Goal: Information Seeking & Learning: Learn about a topic

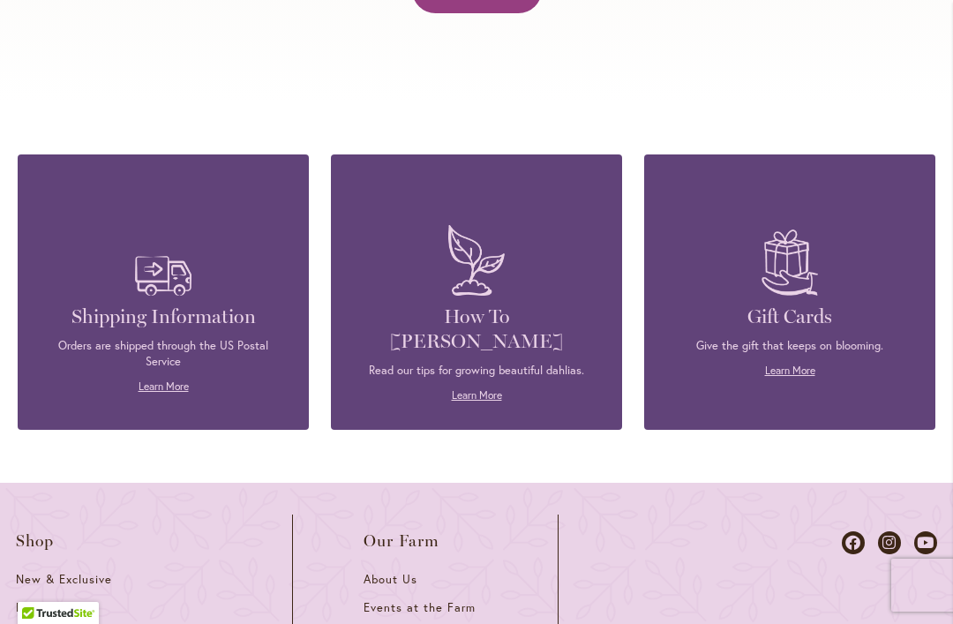
scroll to position [7436, 0]
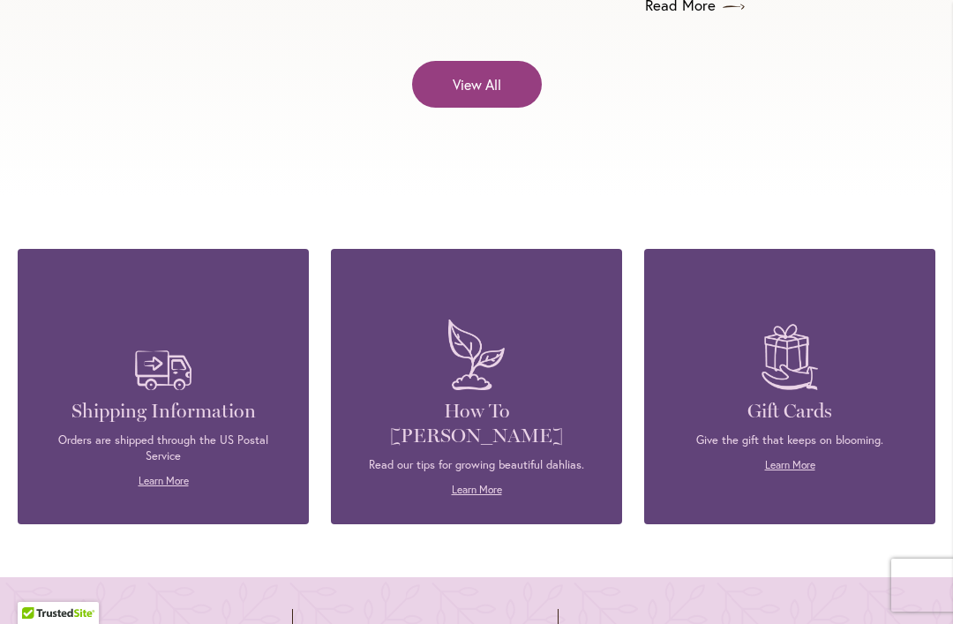
click at [519, 457] on p "Read our tips for growing beautiful dahlias." at bounding box center [476, 465] width 238 height 16
click at [486, 311] on div "How To Grow Dahlias Read our tips for growing beautiful dahlias. Learn More" at bounding box center [476, 386] width 291 height 274
click at [481, 319] on div "How To Grow Dahlias Read our tips for growing beautiful dahlias. Learn More" at bounding box center [476, 386] width 291 height 274
click at [477, 483] on link "Learn More" at bounding box center [477, 489] width 50 height 13
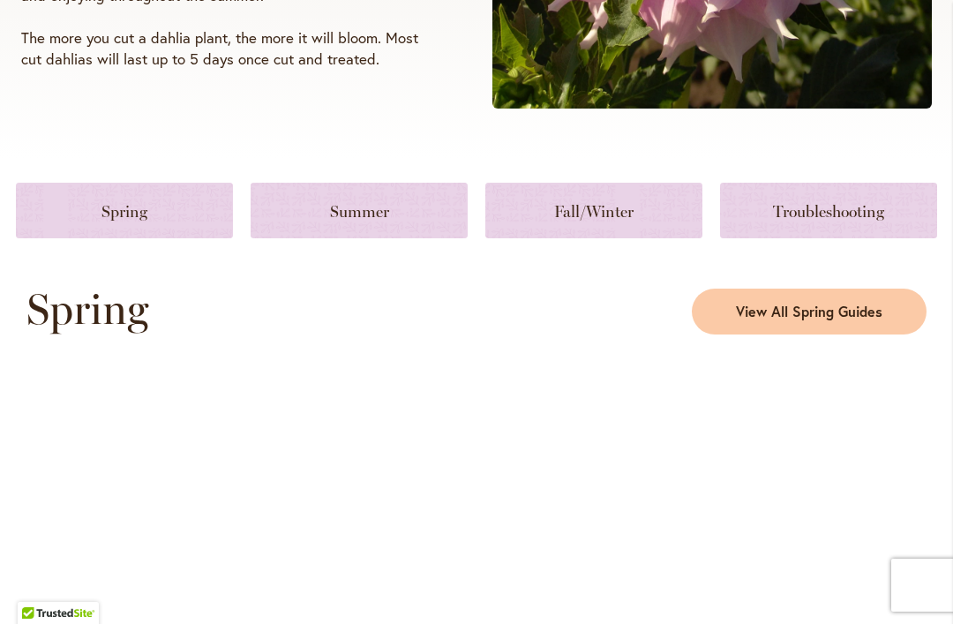
scroll to position [776, 0]
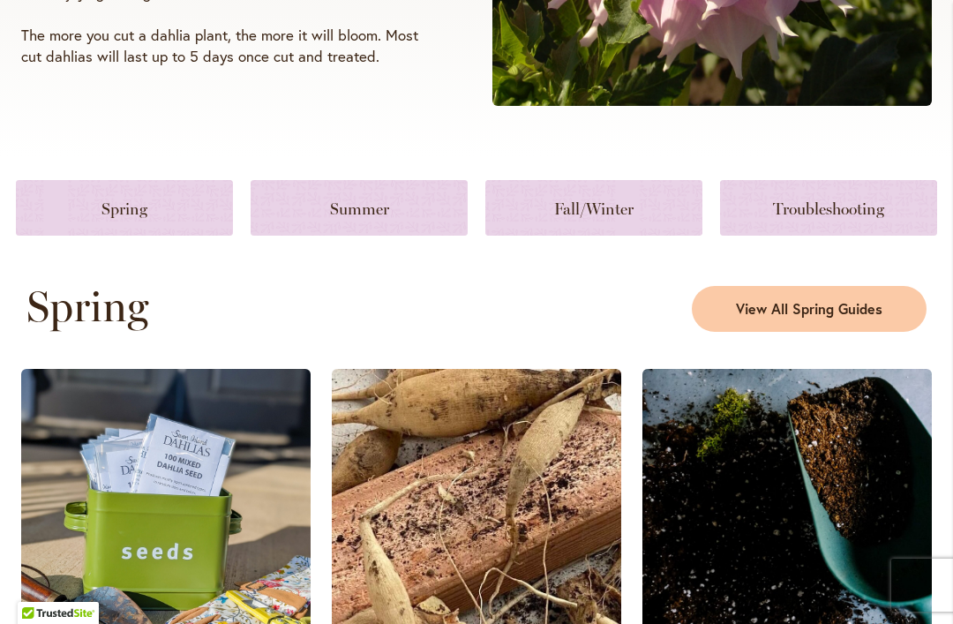
click at [627, 236] on link at bounding box center [593, 208] width 217 height 56
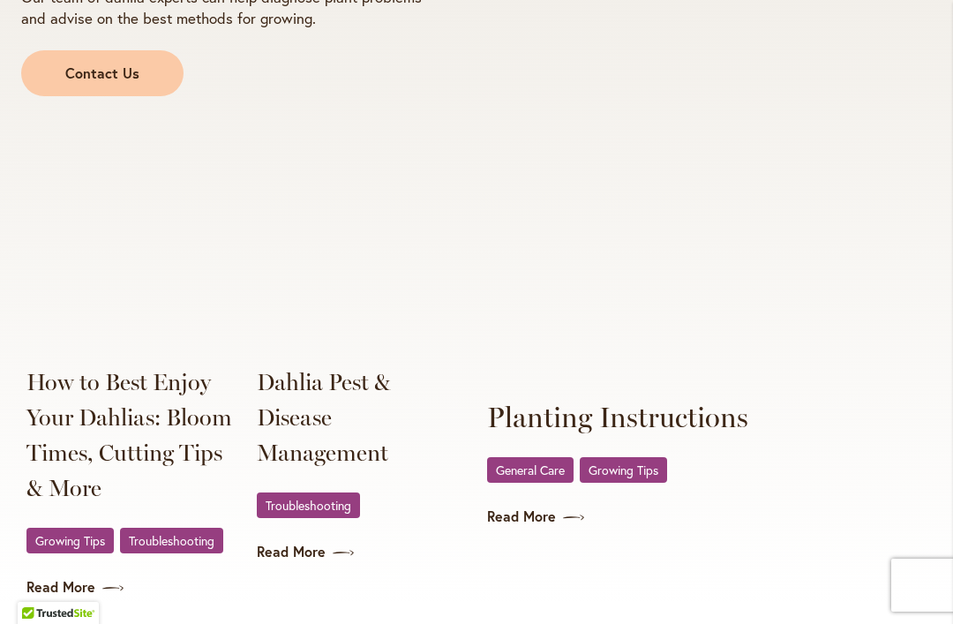
scroll to position [3529, 0]
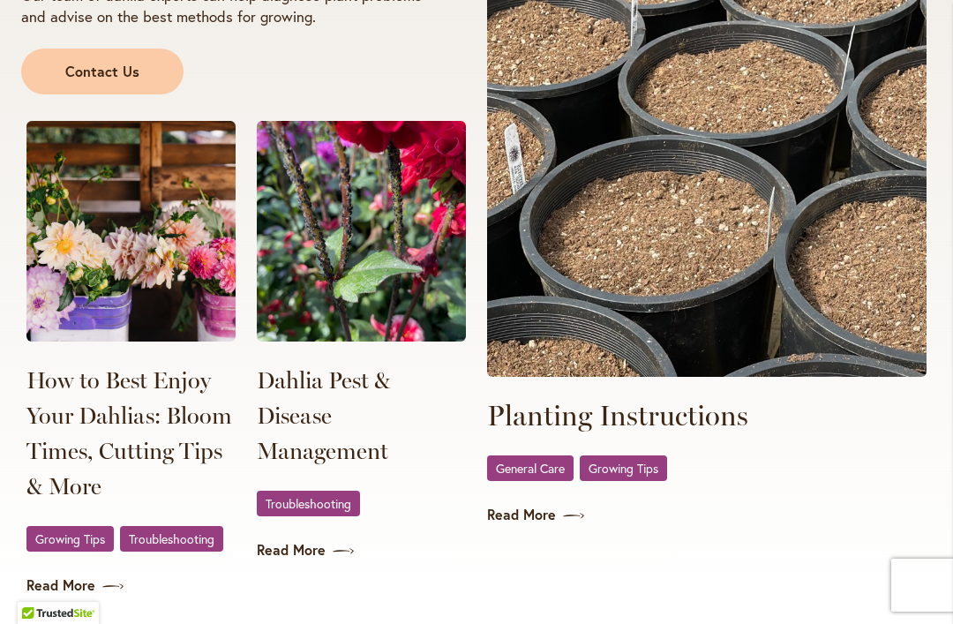
click at [65, 575] on link "Read More" at bounding box center [130, 585] width 209 height 20
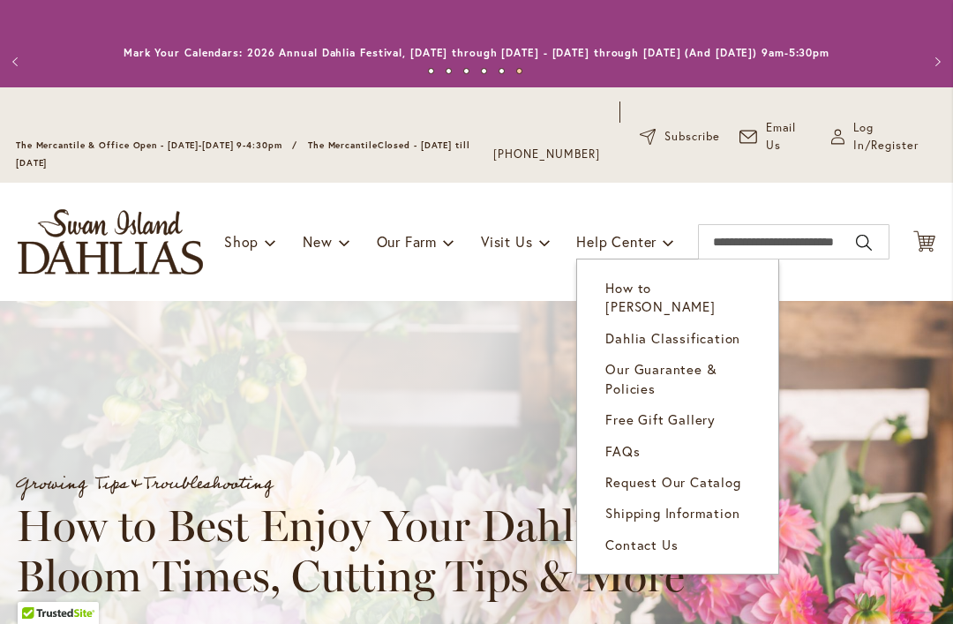
click at [497, 301] on div "Toggle Nav Shop Dahlia Tubers Collections Fresh Cut Dahlias Gardening Supplies …" at bounding box center [476, 242] width 953 height 118
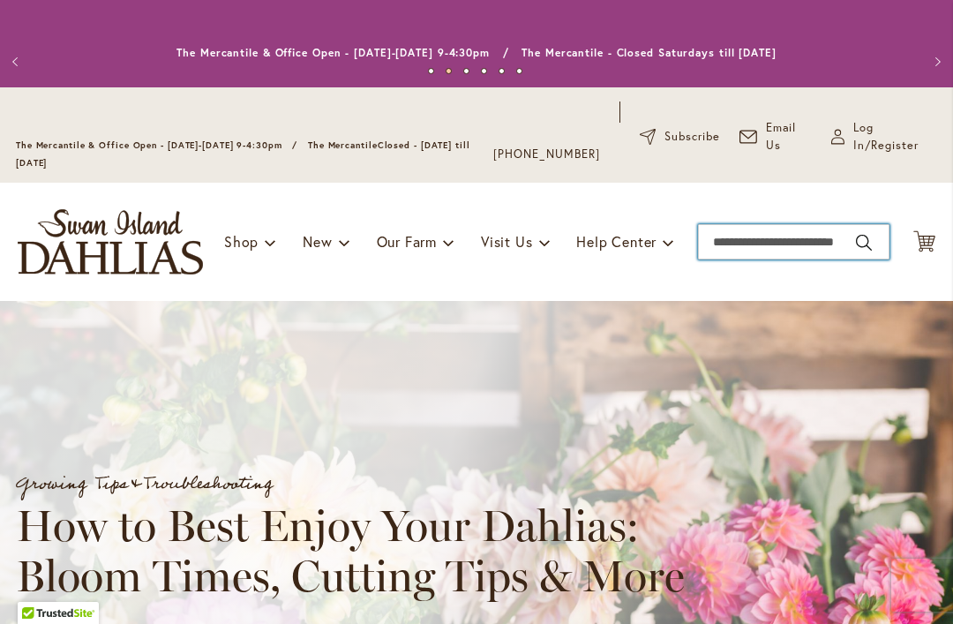
click at [785, 259] on input "Search" at bounding box center [793, 241] width 191 height 35
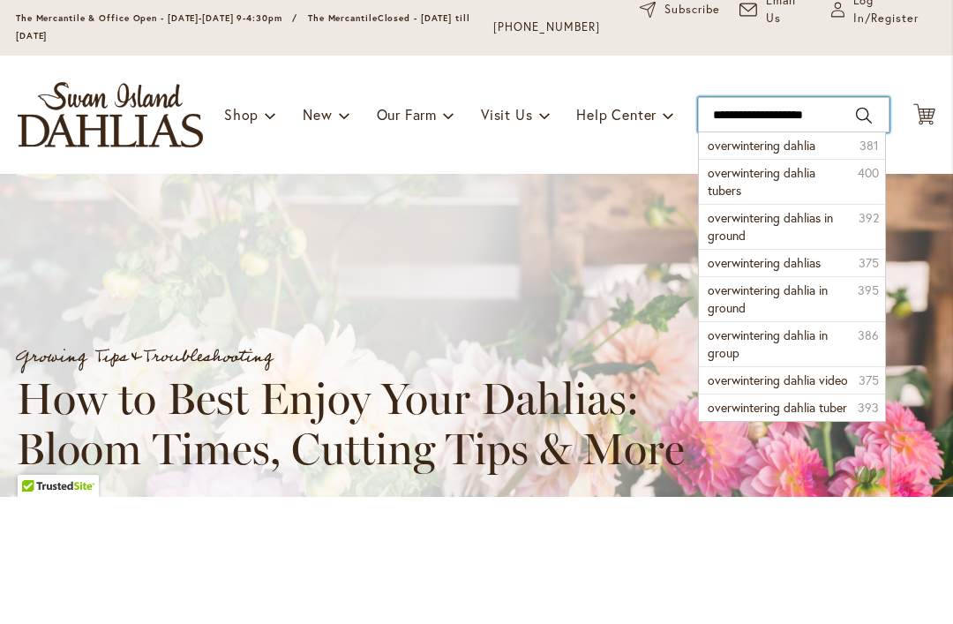
type input "**********"
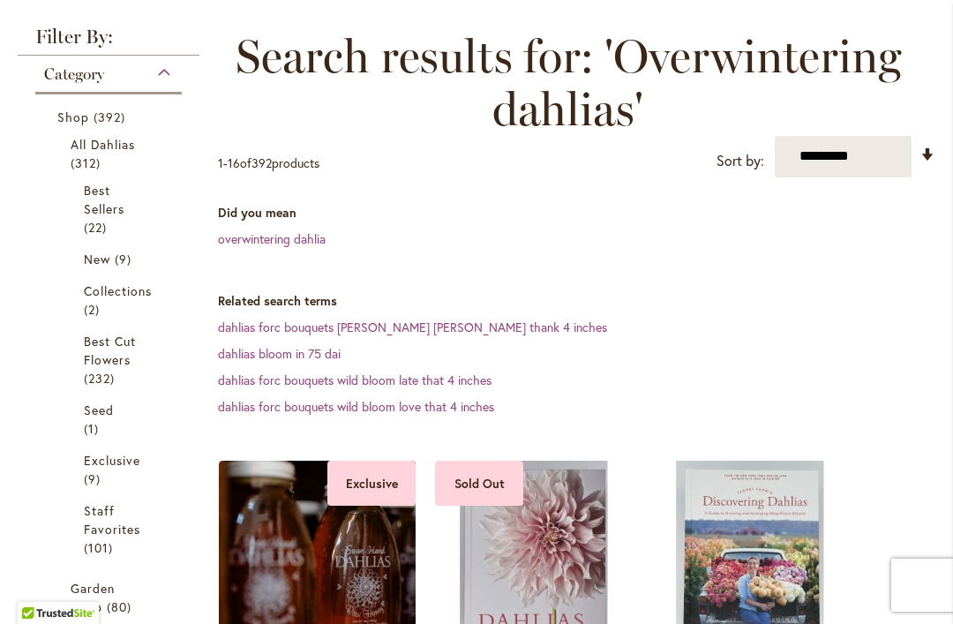
scroll to position [307, 0]
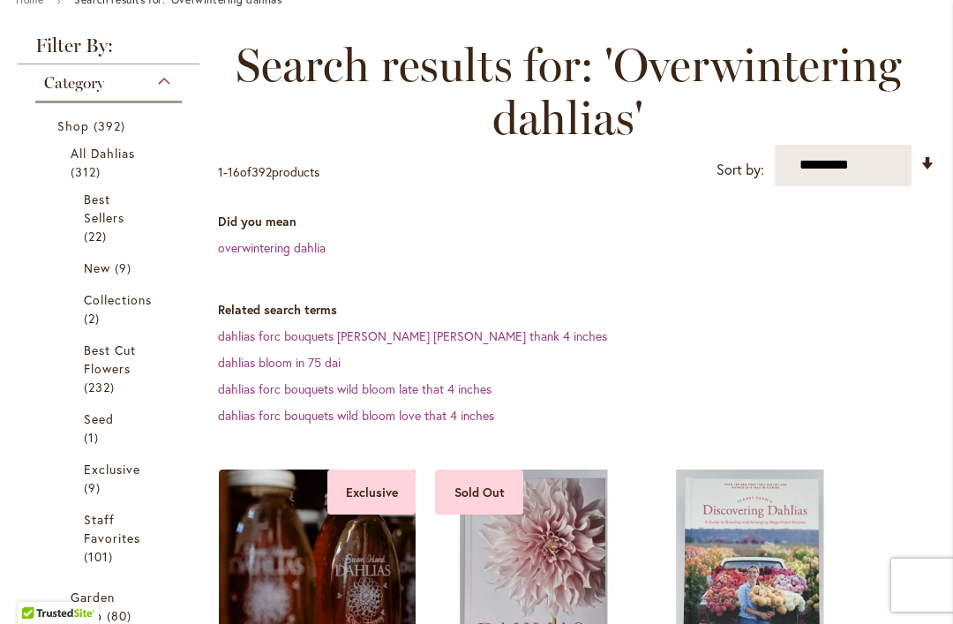
click at [278, 256] on link "overwintering dahlia" at bounding box center [272, 247] width 108 height 17
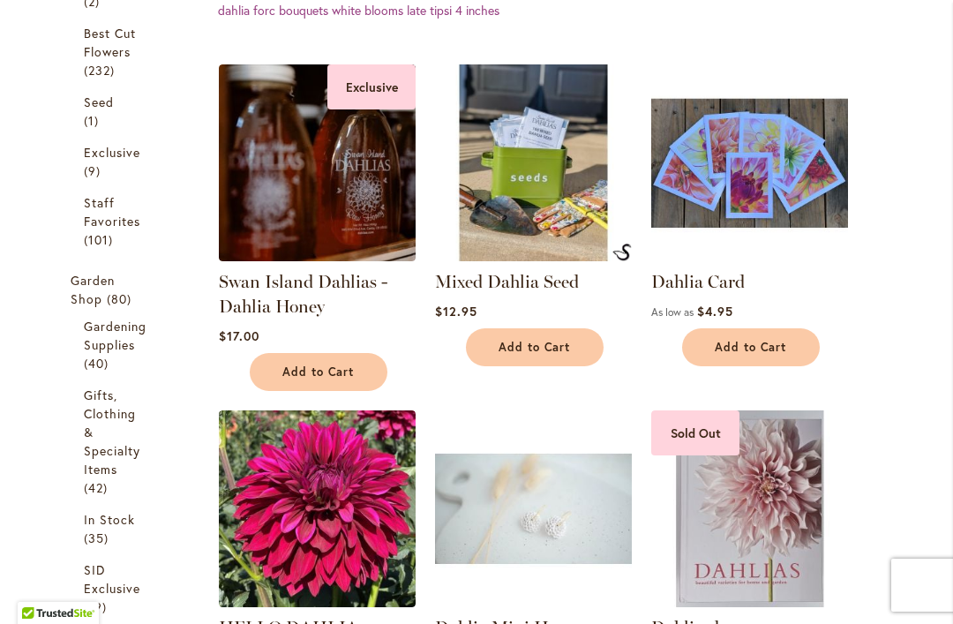
scroll to position [624, 0]
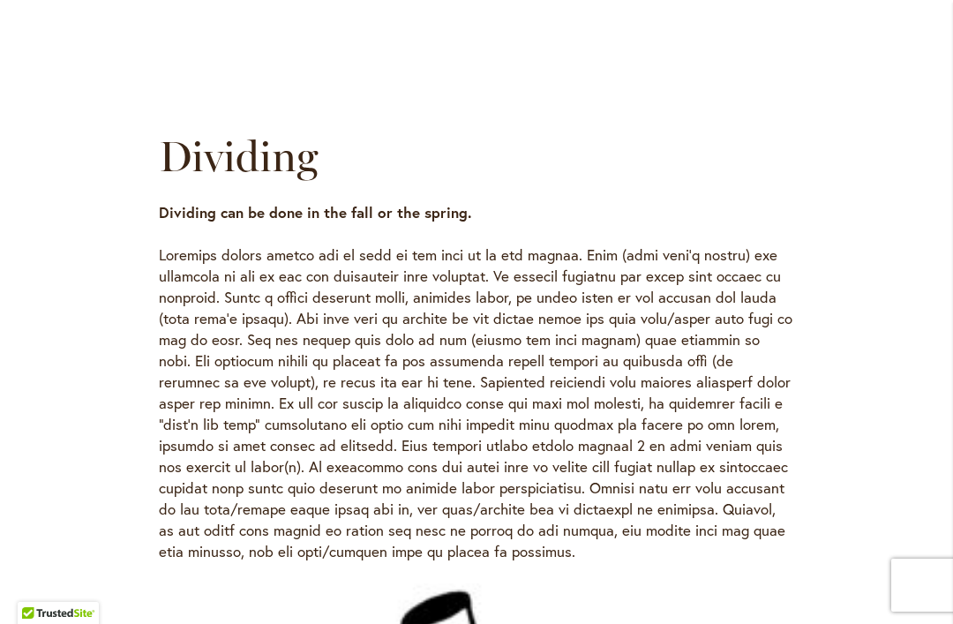
scroll to position [2603, 0]
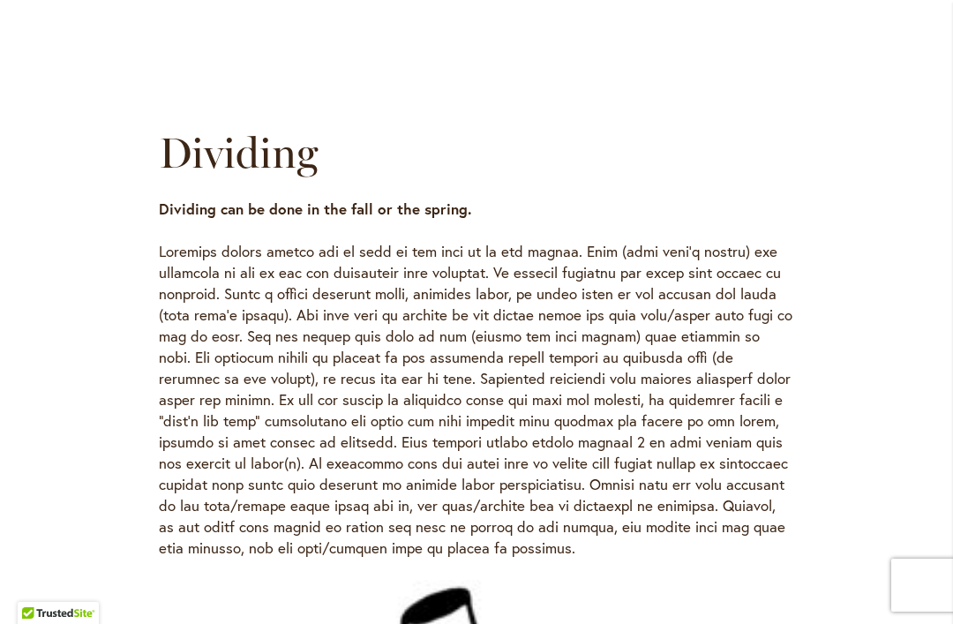
click at [877, 212] on main "General Care Caring for Dahlias in Fall/Winter [DATE] Leaving Dahlias in the Gr…" at bounding box center [477, 568] width 826 height 5741
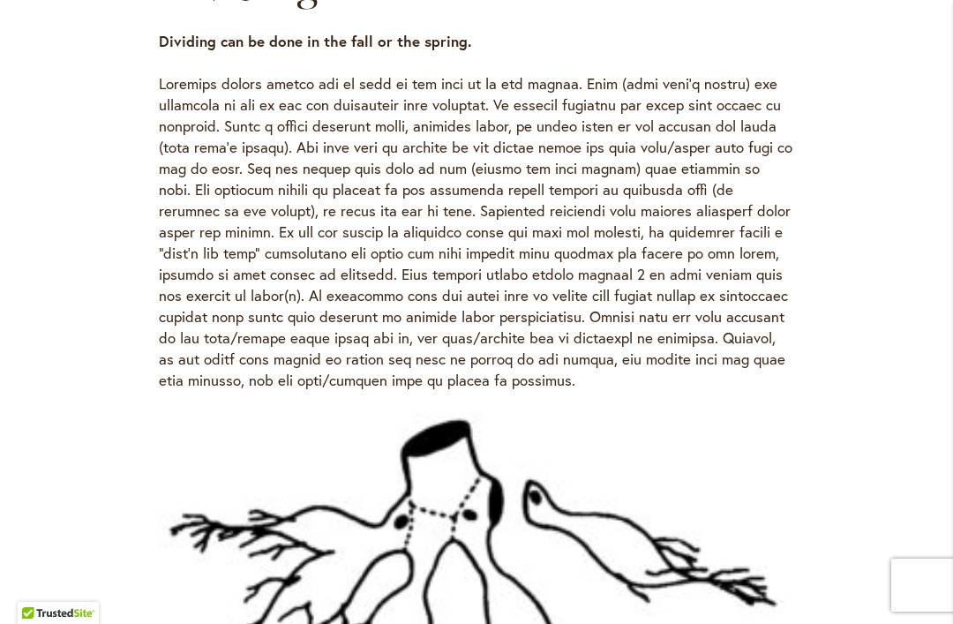
scroll to position [2771, 0]
click at [866, 249] on div "Leaving Dahlias in the Ground Dahlias may be left in the ground over the winter…" at bounding box center [476, 496] width 794 height 5109
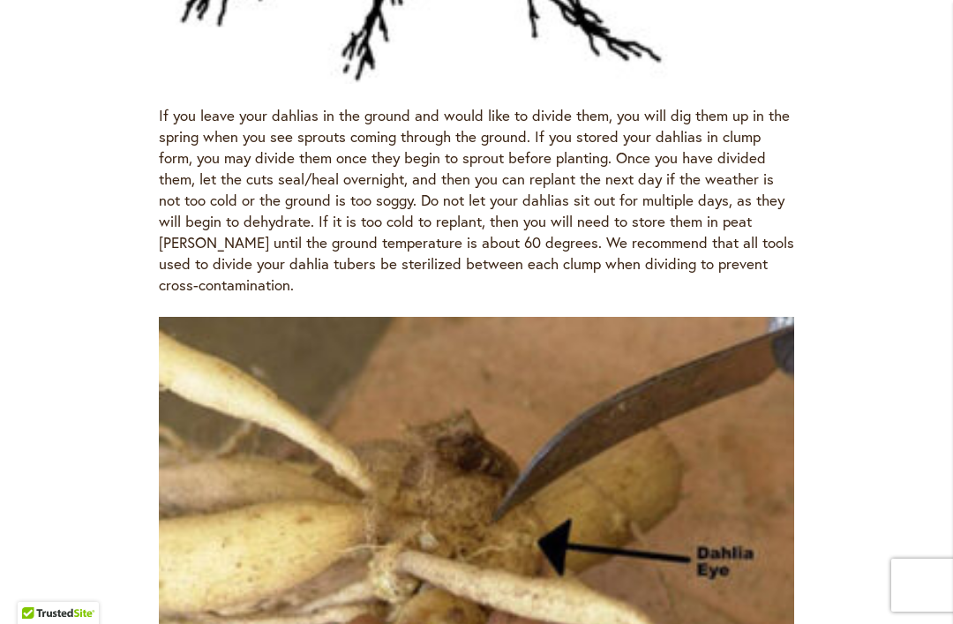
scroll to position [3459, 0]
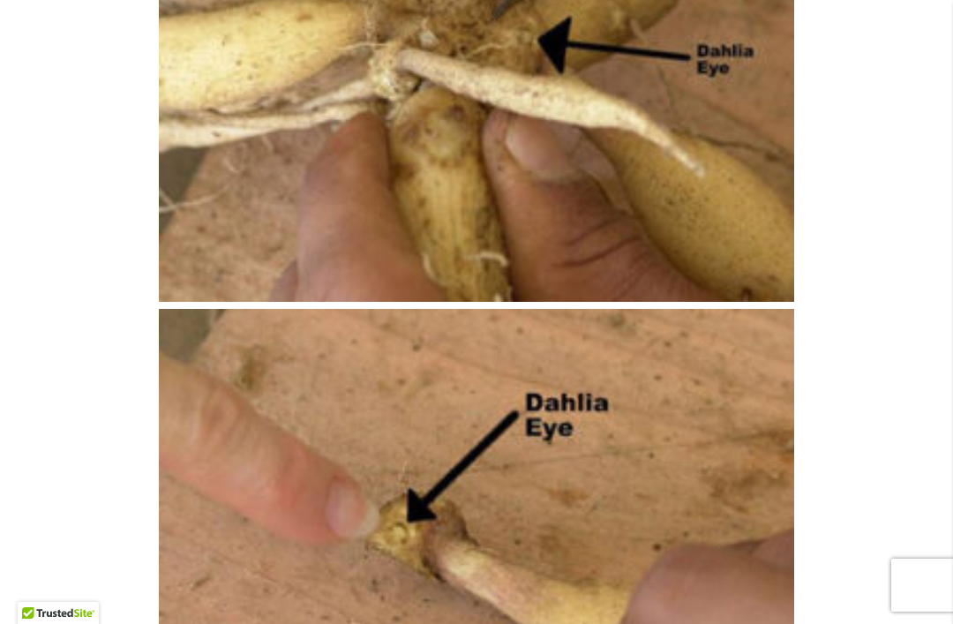
scroll to position [3966, 0]
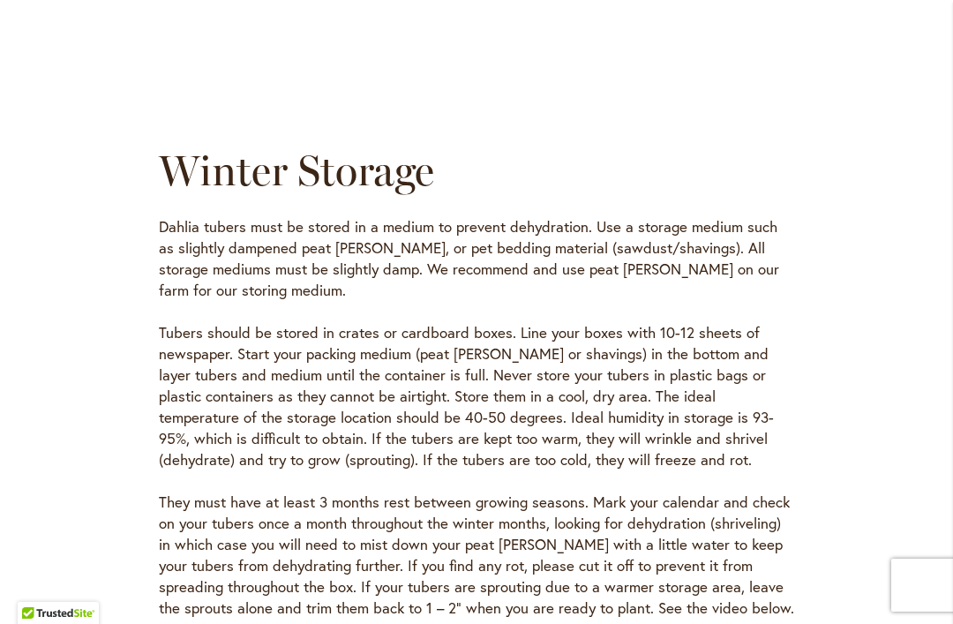
scroll to position [4914, 0]
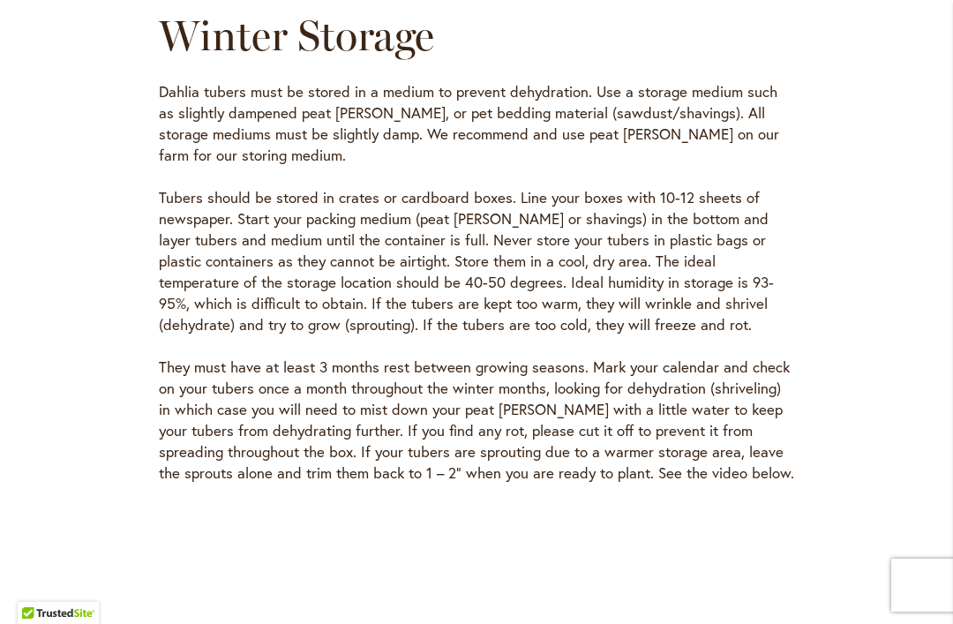
scroll to position [5049, 0]
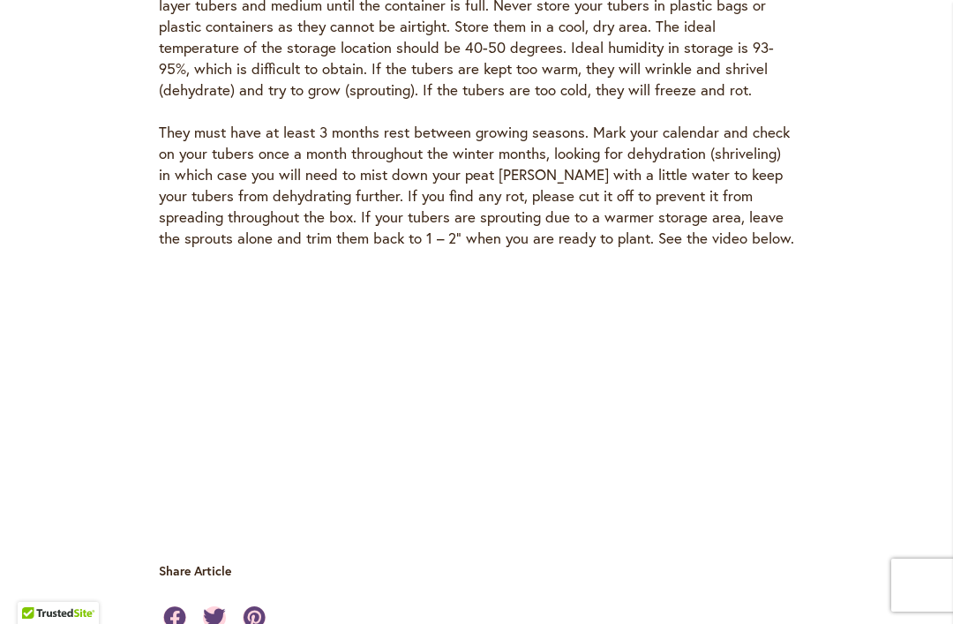
scroll to position [5275, 0]
